Goal: Register for event/course

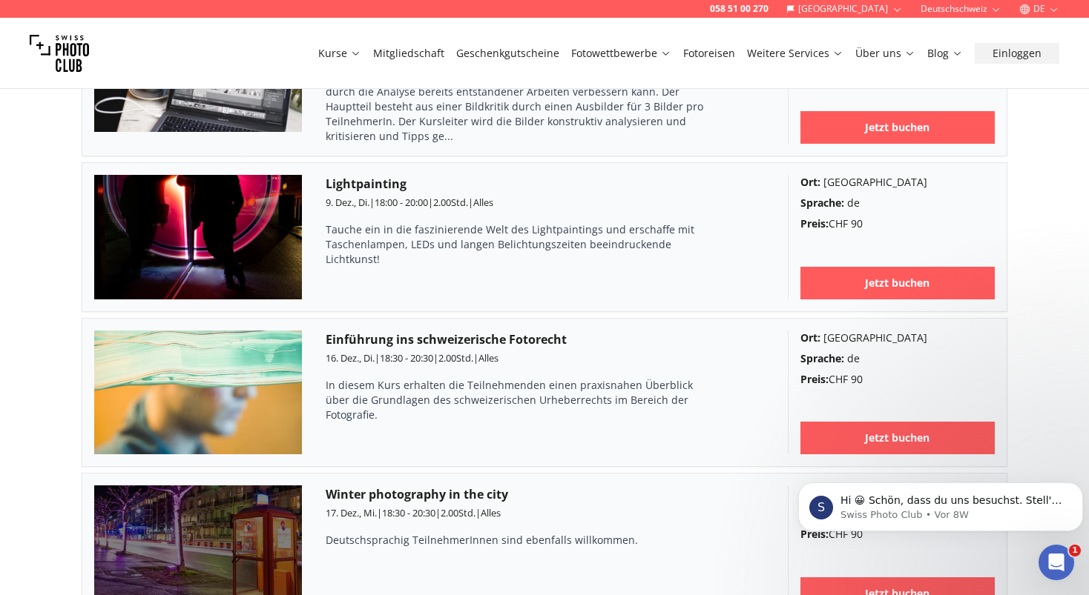
scroll to position [5191, 0]
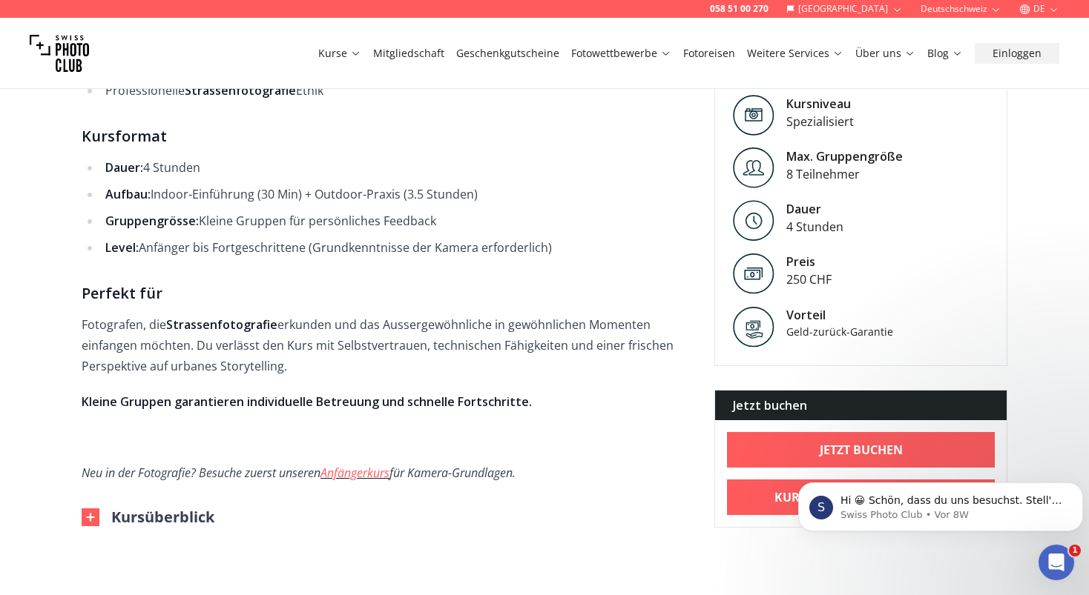
scroll to position [1112, 0]
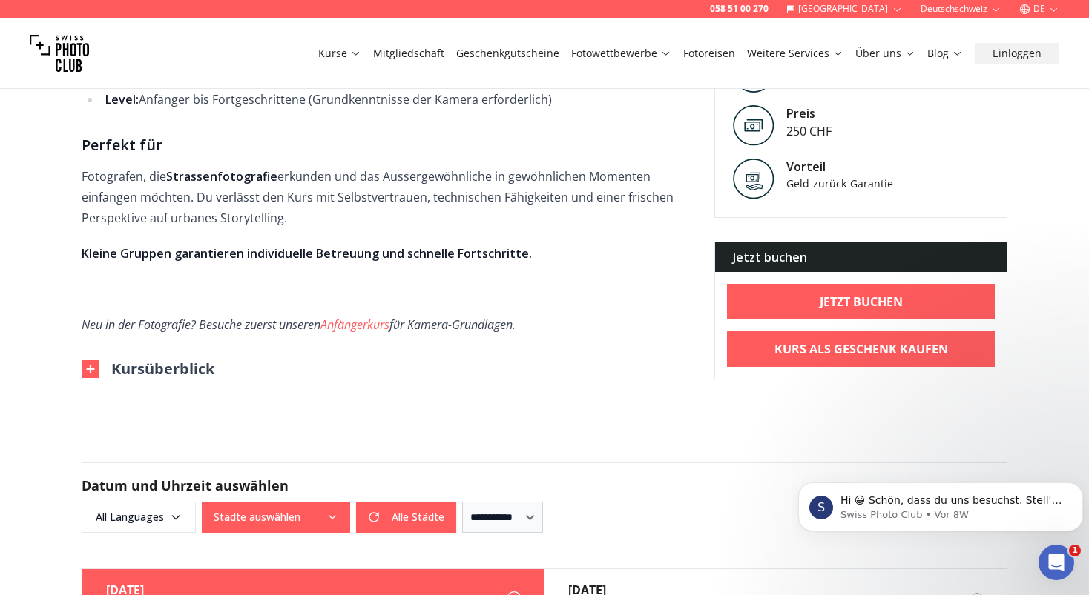
click at [95, 373] on img at bounding box center [91, 369] width 18 height 18
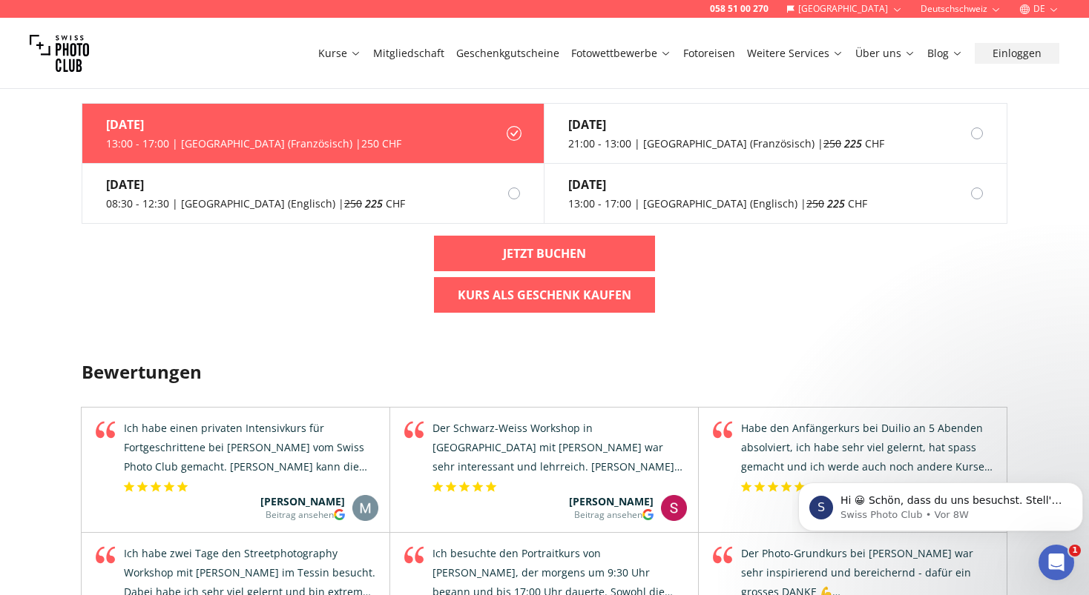
scroll to position [2373, 0]
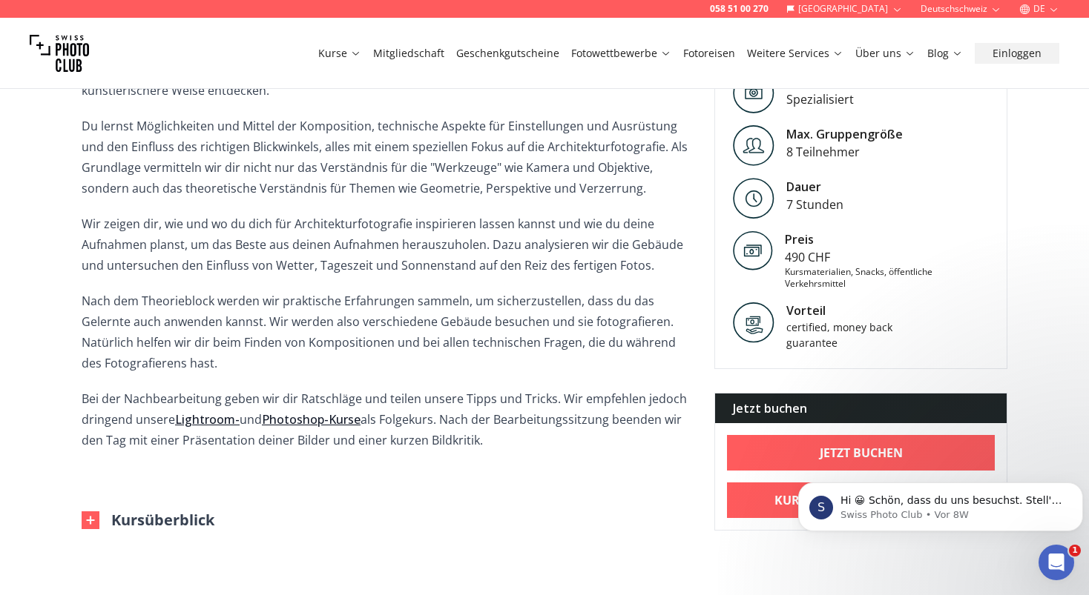
scroll to position [816, 0]
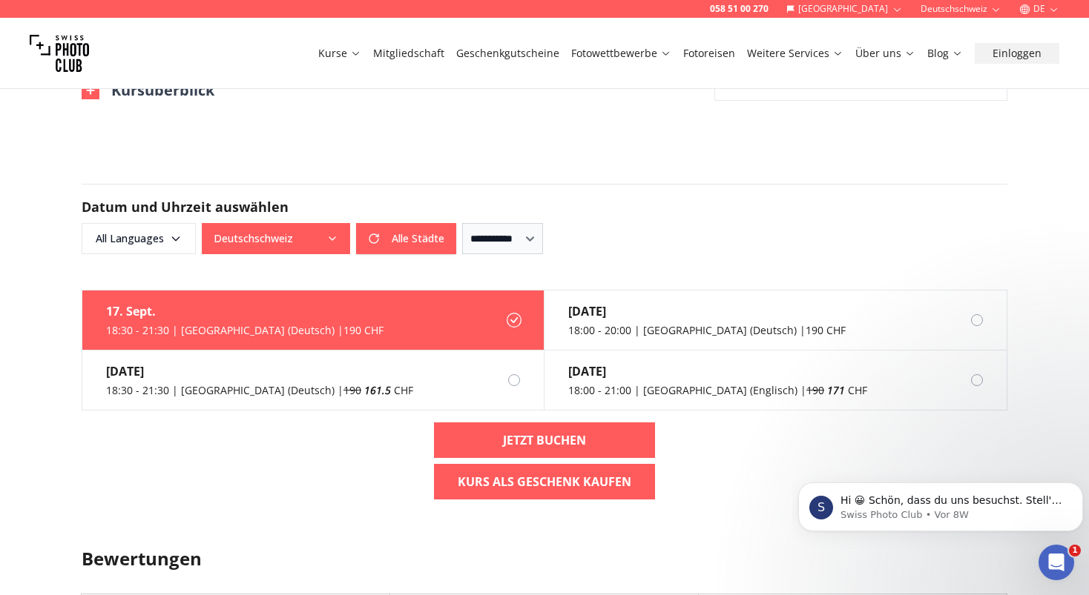
scroll to position [1038, 0]
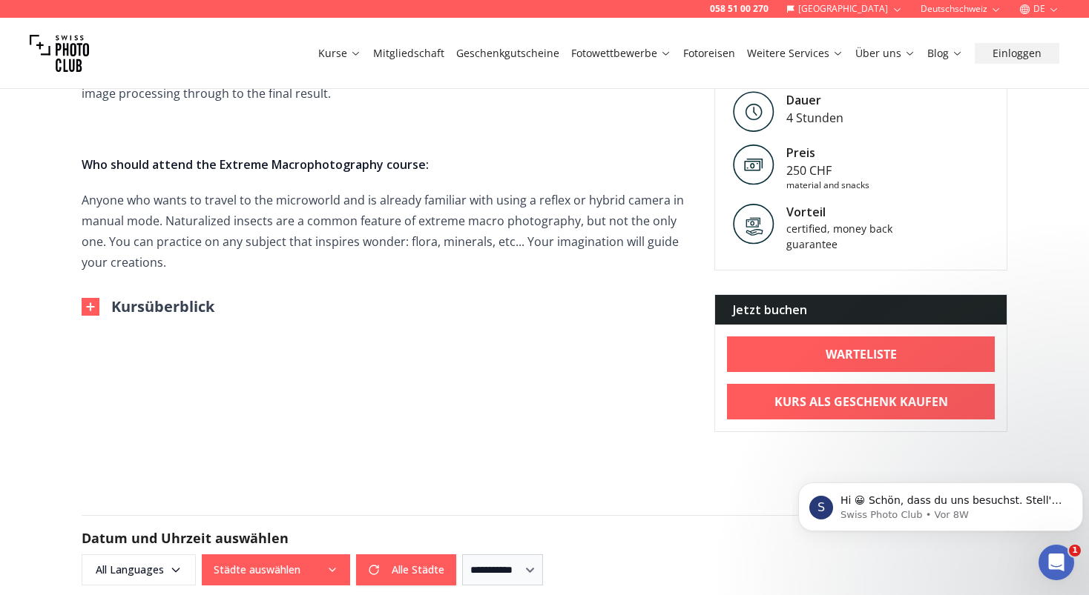
scroll to position [222, 0]
